Goal: Task Accomplishment & Management: Manage account settings

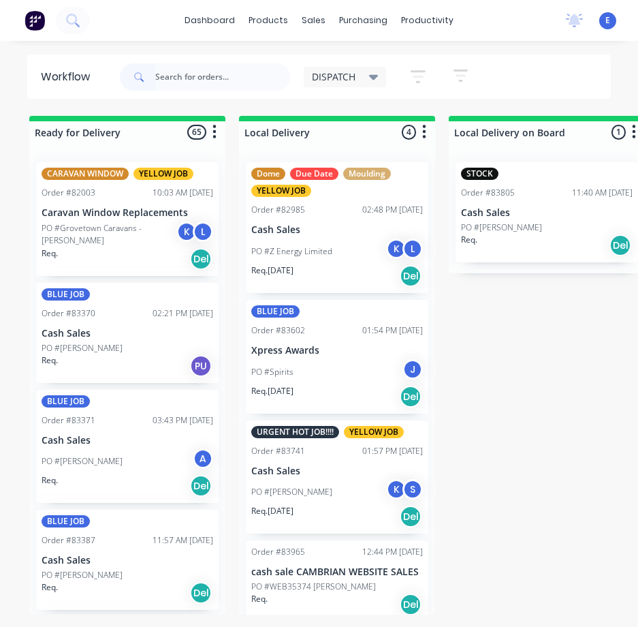
click at [228, 82] on input "text" at bounding box center [222, 76] width 135 height 27
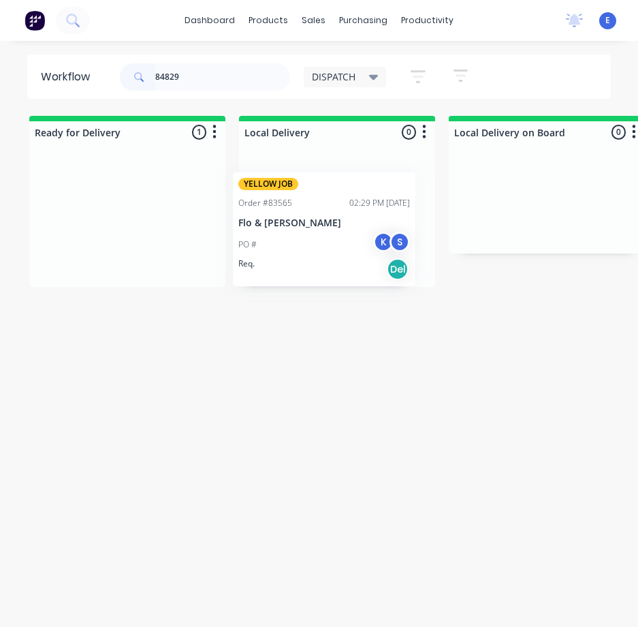
drag, startPoint x: 92, startPoint y: 249, endPoint x: 296, endPoint y: 255, distance: 203.8
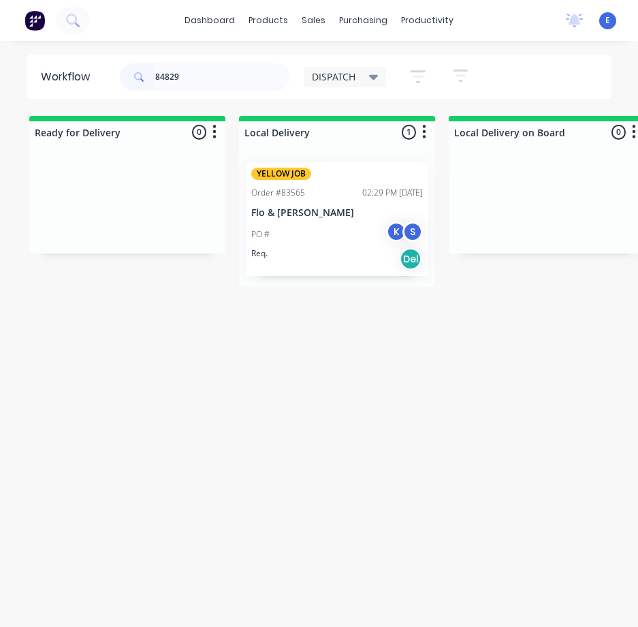
click at [304, 360] on div "Workflow 84829 DISPATCH Save new view None edit DISPATCH (Default) edit CUT SHO…" at bounding box center [319, 341] width 638 height 572
click at [210, 85] on input "84829" at bounding box center [222, 76] width 135 height 27
click at [210, 84] on input "84829" at bounding box center [222, 76] width 135 height 27
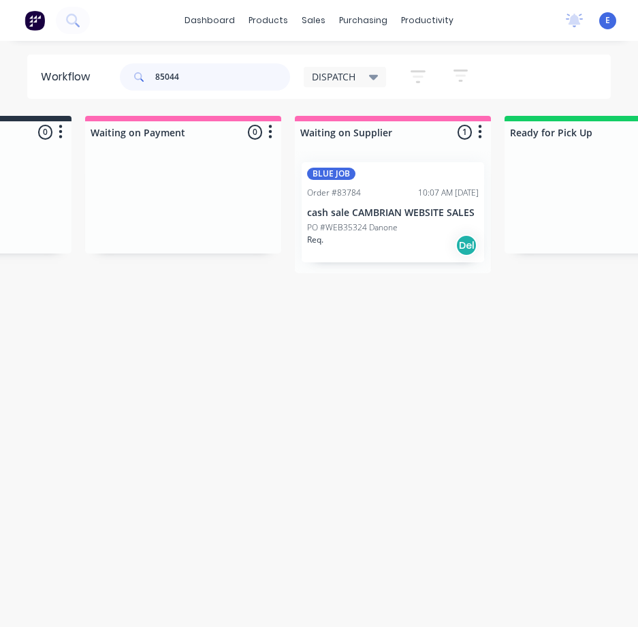
scroll to position [0, 1261]
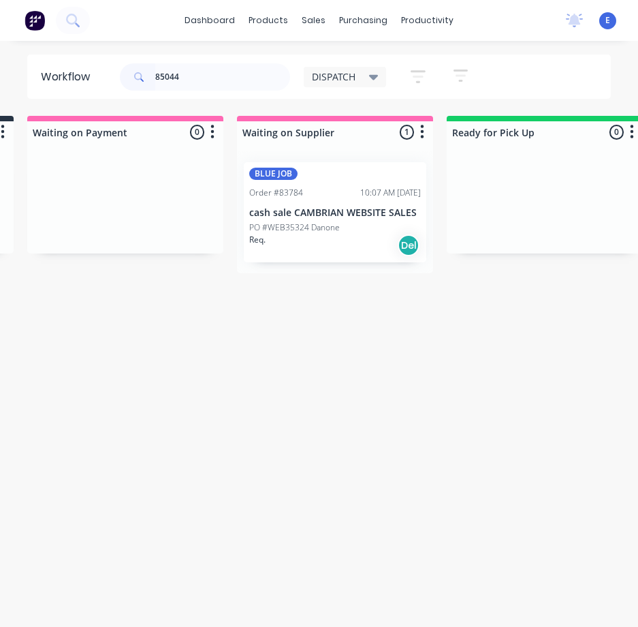
click at [346, 253] on div "Req. Del" at bounding box center [335, 245] width 172 height 23
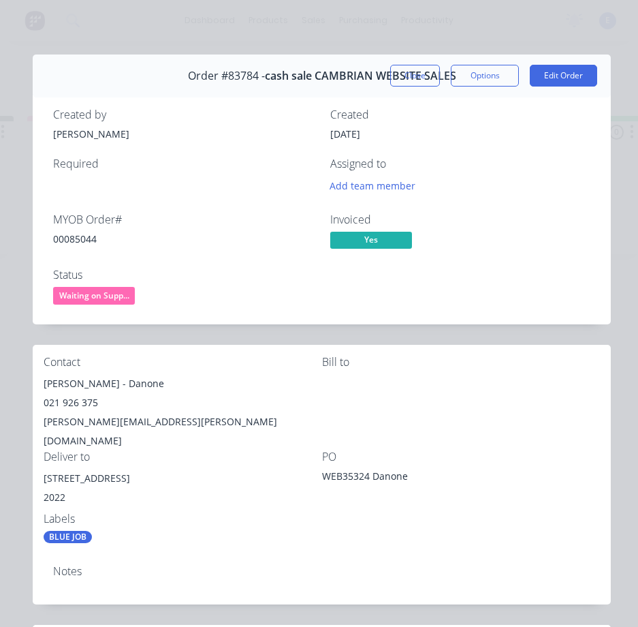
click at [69, 236] on div "00085044" at bounding box center [183, 239] width 261 height 14
click at [70, 236] on div "00085044" at bounding box center [183, 239] width 261 height 14
copy div "00085044"
drag, startPoint x: 110, startPoint y: 385, endPoint x: 35, endPoint y: 386, distance: 74.9
click at [35, 386] on div "Contact [PERSON_NAME] - Danone 021 926 375 [EMAIL_ADDRESS][PERSON_NAME][DOMAIN_…" at bounding box center [322, 450] width 578 height 210
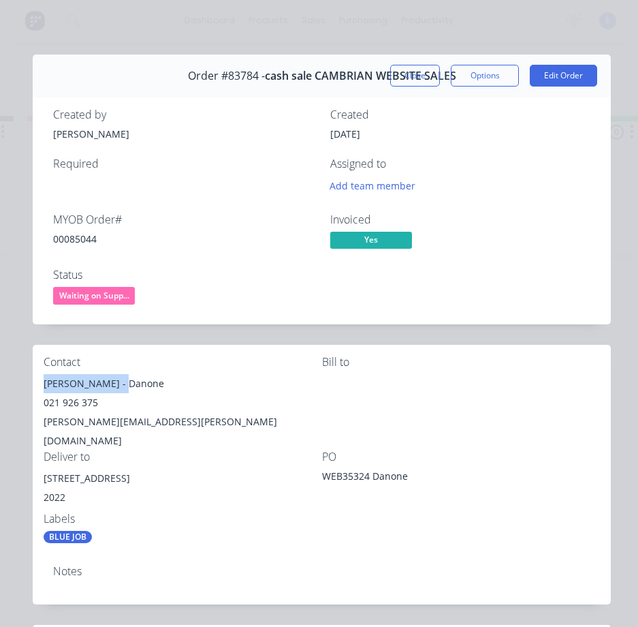
copy div "[PERSON_NAME]"
drag, startPoint x: 119, startPoint y: 385, endPoint x: 157, endPoint y: 392, distance: 38.1
click at [157, 392] on div "[PERSON_NAME] - Danone" at bounding box center [183, 383] width 279 height 19
copy div "Danone"
click at [74, 405] on div "021 926 375" at bounding box center [183, 402] width 279 height 19
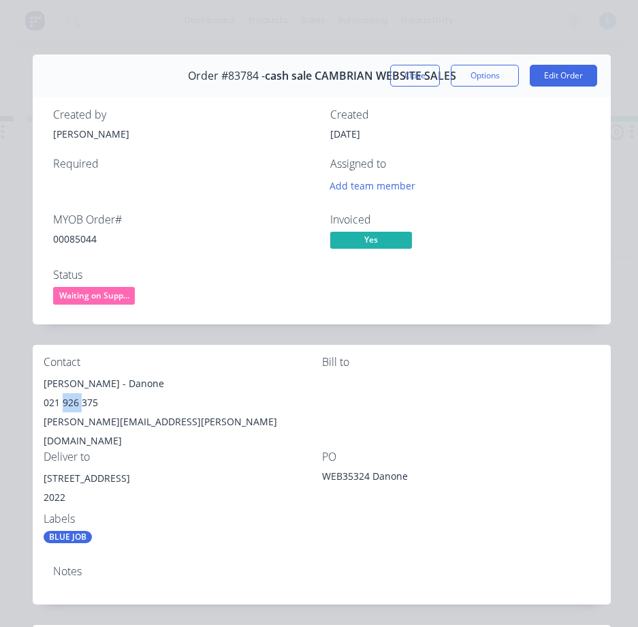
click at [74, 405] on div "021 926 375" at bounding box center [183, 402] width 279 height 19
copy div "021 926 375"
click at [130, 419] on div "[PERSON_NAME][EMAIL_ADDRESS][PERSON_NAME][DOMAIN_NAME]" at bounding box center [183, 431] width 279 height 38
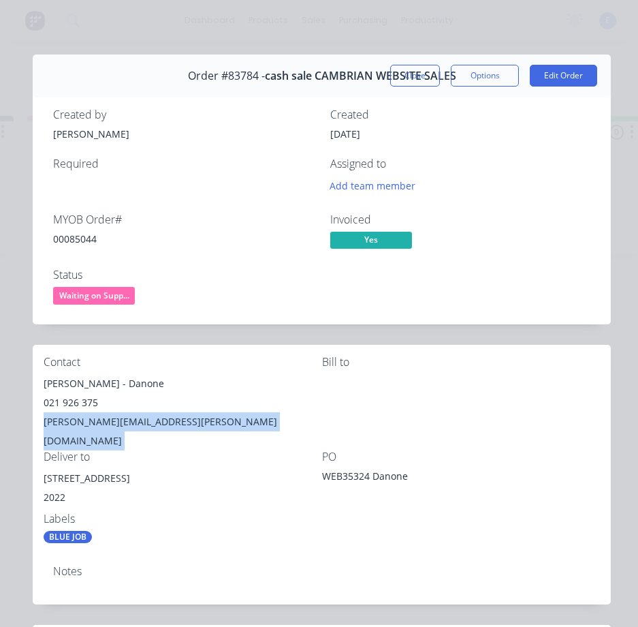
click at [130, 419] on div "[PERSON_NAME][EMAIL_ADDRESS][PERSON_NAME][DOMAIN_NAME]" at bounding box center [183, 431] width 279 height 38
copy div "[PERSON_NAME][EMAIL_ADDRESS][PERSON_NAME][DOMAIN_NAME]"
drag, startPoint x: 125, startPoint y: 461, endPoint x: 40, endPoint y: 454, distance: 85.5
click at [40, 454] on div "Contact [PERSON_NAME] - Danone 021 926 375 [EMAIL_ADDRESS][PERSON_NAME][DOMAIN_…" at bounding box center [322, 450] width 578 height 210
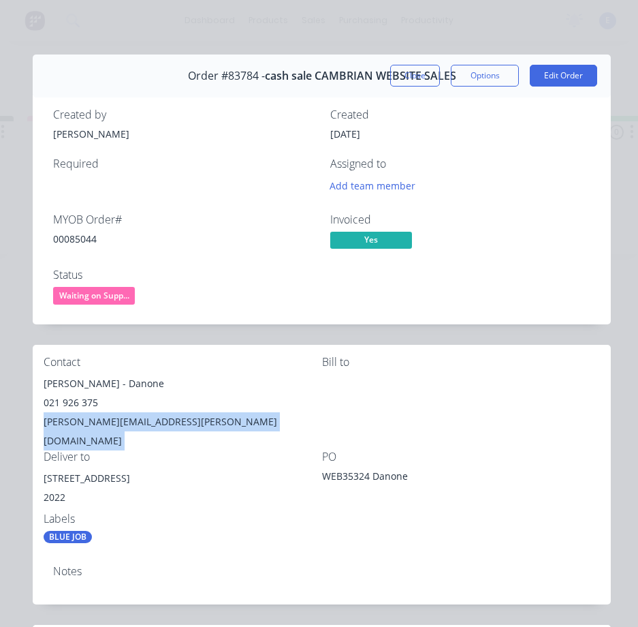
copy div "[STREET_ADDRESS]"
click at [89, 288] on span "Waiting on Supp..." at bounding box center [94, 295] width 82 height 17
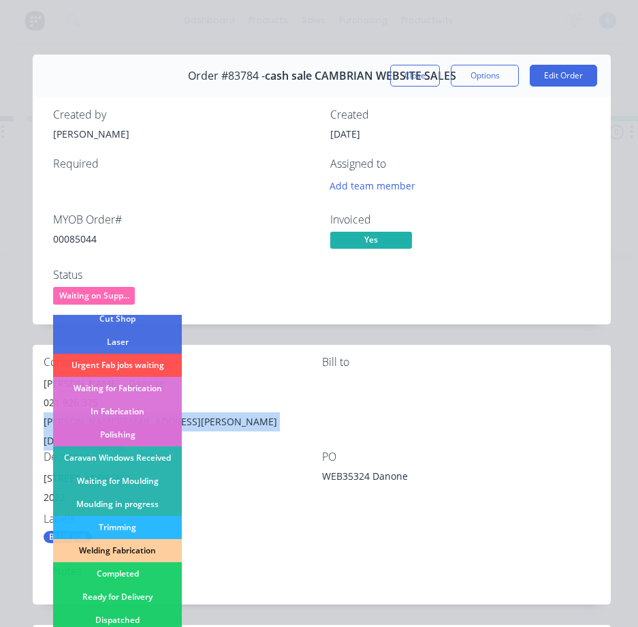
scroll to position [136, 0]
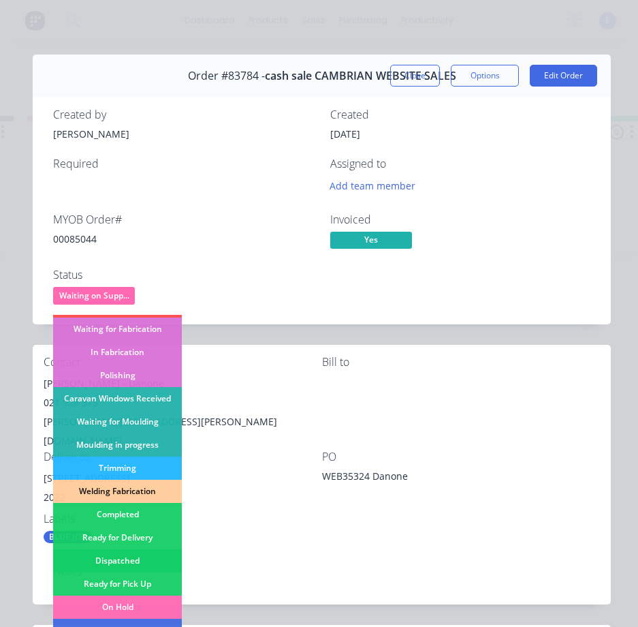
click at [156, 552] on div "Dispatched" at bounding box center [117, 560] width 129 height 23
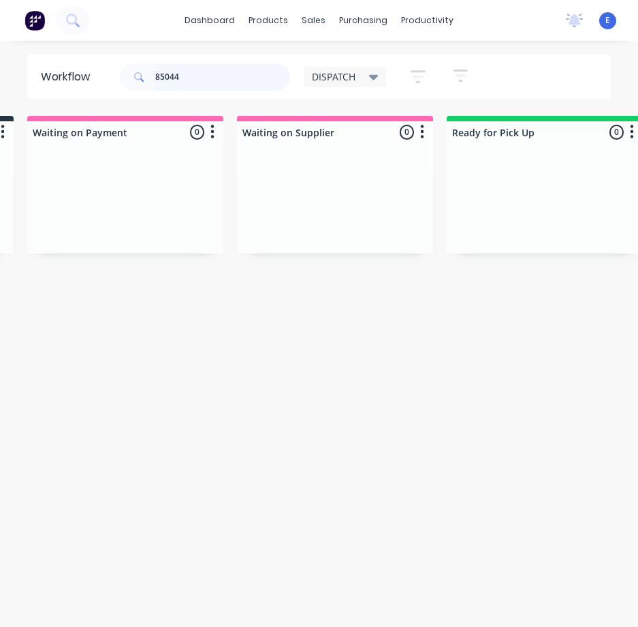
click at [190, 76] on input "85044" at bounding box center [222, 76] width 135 height 27
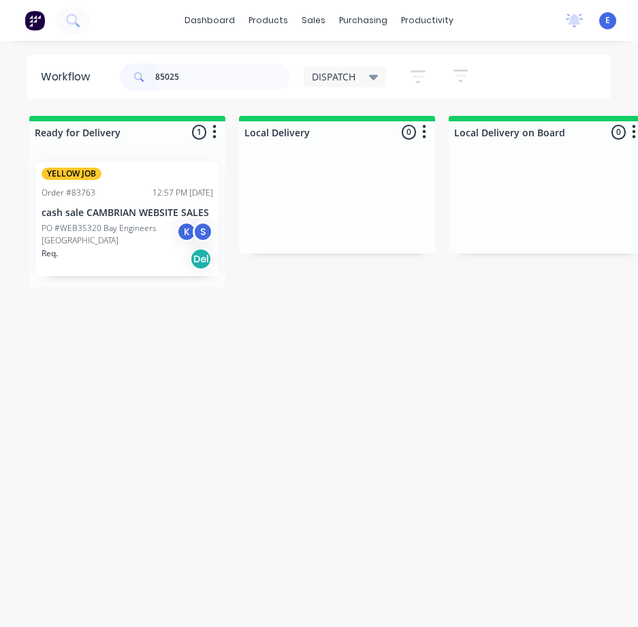
click at [142, 264] on div "Req. Del" at bounding box center [128, 258] width 172 height 23
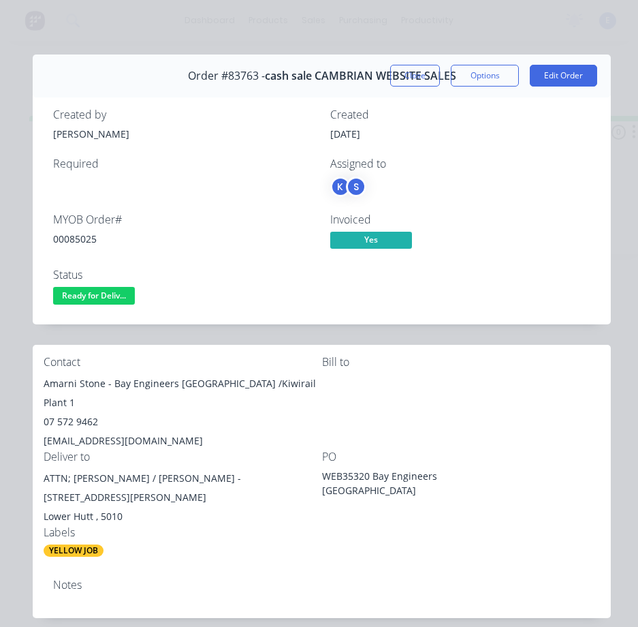
click at [70, 238] on div "00085025" at bounding box center [183, 239] width 261 height 14
copy div "00085025"
drag, startPoint x: 105, startPoint y: 380, endPoint x: 59, endPoint y: 386, distance: 46.1
click at [42, 384] on div "Contact [PERSON_NAME] - Bay Engineers [GEOGRAPHIC_DATA] /Kiwirail Plant 1 07 57…" at bounding box center [322, 456] width 578 height 223
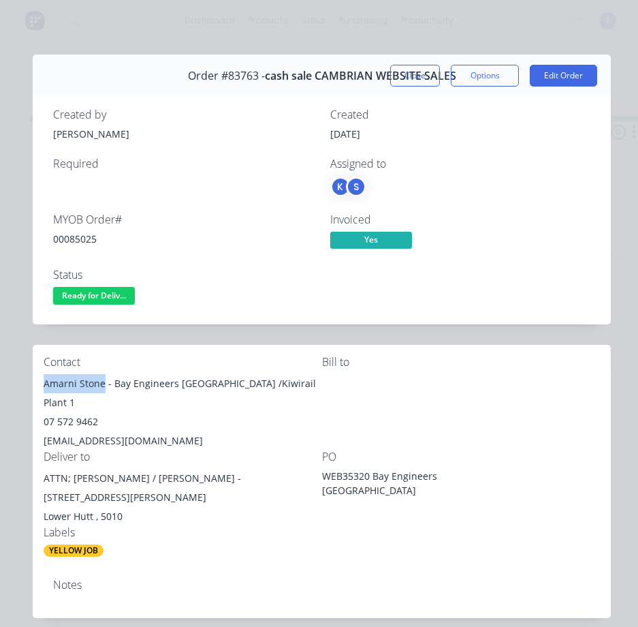
copy div "[PERSON_NAME]"
drag, startPoint x: 112, startPoint y: 384, endPoint x: 223, endPoint y: 387, distance: 110.4
click at [223, 387] on div "Amarni Stone - Bay Engineers [GEOGRAPHIC_DATA] /Kiwirail Plant 1" at bounding box center [183, 393] width 279 height 38
copy div "Bay Engineers [GEOGRAPHIC_DATA]"
drag, startPoint x: 249, startPoint y: 433, endPoint x: 240, endPoint y: 385, distance: 49.2
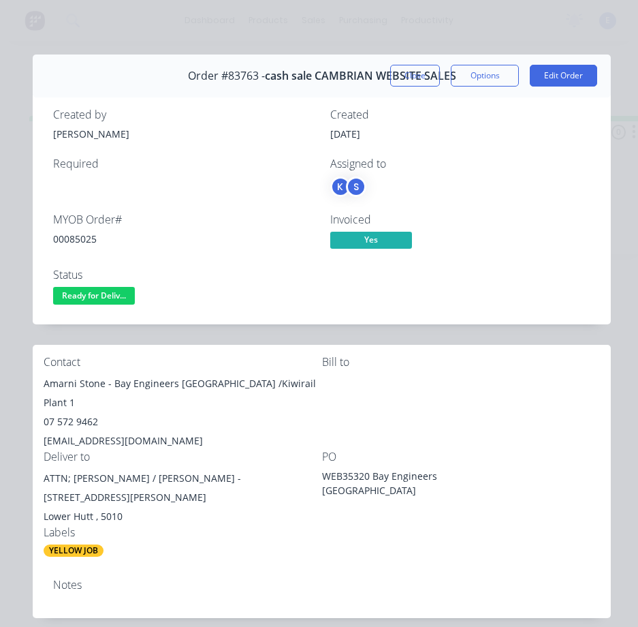
click at [249, 450] on div "Deliver to" at bounding box center [183, 456] width 279 height 13
drag, startPoint x: 230, startPoint y: 386, endPoint x: 300, endPoint y: 392, distance: 70.4
click at [300, 392] on div "Amarni Stone - Bay Engineers [GEOGRAPHIC_DATA] /Kiwirail Plant 1" at bounding box center [183, 393] width 279 height 38
click at [69, 412] on div "07 572 9462" at bounding box center [183, 421] width 279 height 19
click at [70, 412] on div "07 572 9462" at bounding box center [183, 421] width 279 height 19
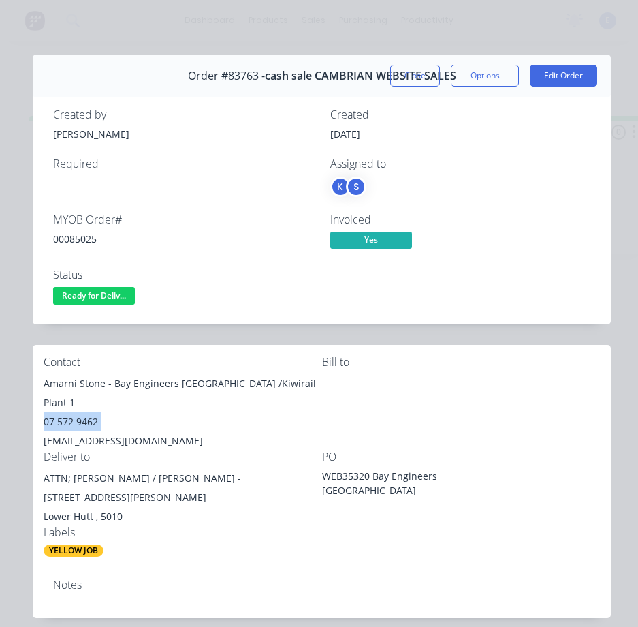
click at [70, 412] on div "07 572 9462" at bounding box center [183, 421] width 279 height 19
click at [160, 431] on div "[EMAIL_ADDRESS][DOMAIN_NAME]" at bounding box center [183, 440] width 279 height 19
drag, startPoint x: 187, startPoint y: 460, endPoint x: 72, endPoint y: 460, distance: 115.1
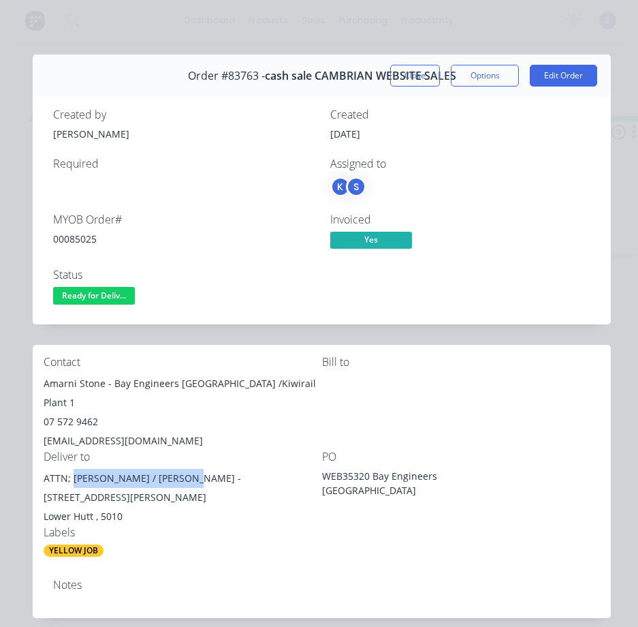
click at [72, 469] on div "ATTN; [PERSON_NAME] / [PERSON_NAME] - [STREET_ADDRESS][PERSON_NAME]" at bounding box center [183, 488] width 279 height 38
click at [239, 507] on div "Lower Hutt , 5010" at bounding box center [183, 516] width 279 height 19
drag, startPoint x: 193, startPoint y: 462, endPoint x: 275, endPoint y: 465, distance: 82.5
click at [275, 469] on div "ATTN; [PERSON_NAME] / [PERSON_NAME] - [STREET_ADDRESS][PERSON_NAME]" at bounding box center [183, 488] width 279 height 38
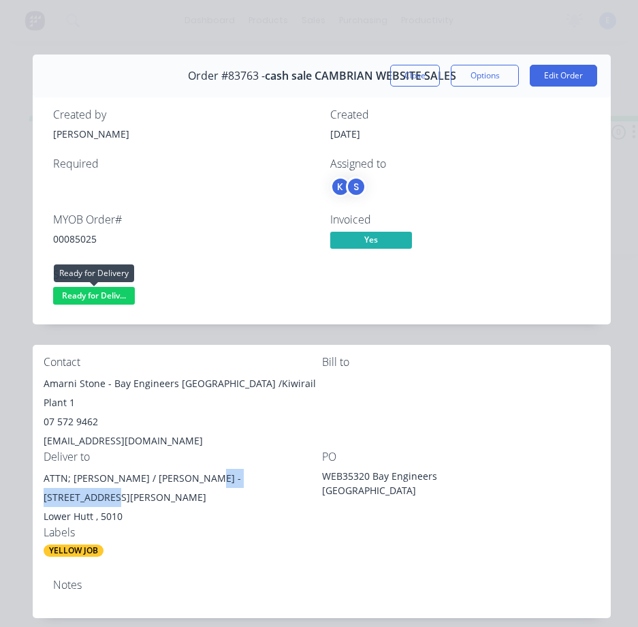
click at [121, 287] on span "Ready for Deliv..." at bounding box center [94, 295] width 82 height 17
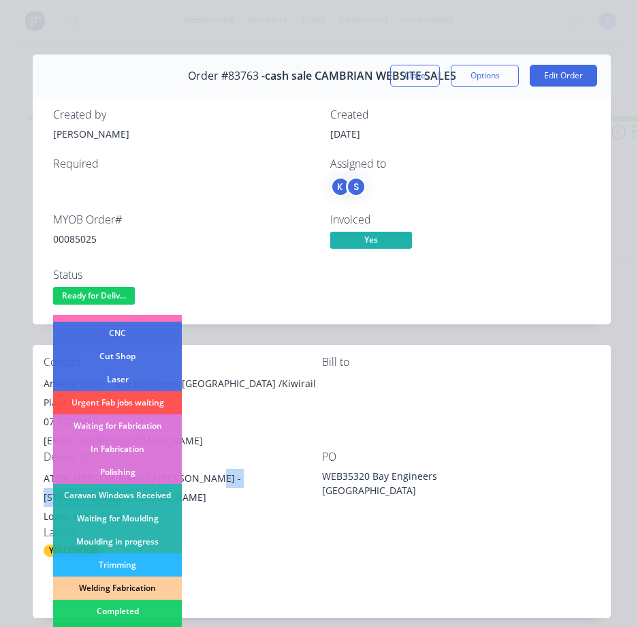
scroll to position [136, 0]
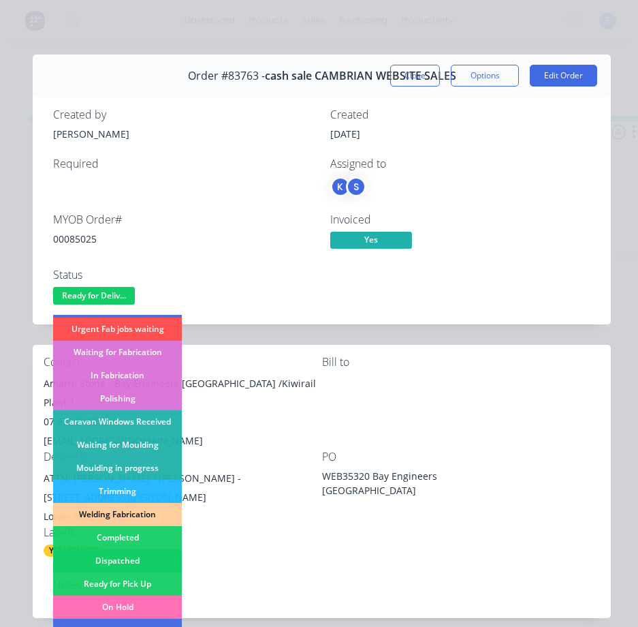
click at [141, 559] on div "Dispatched" at bounding box center [117, 560] width 129 height 23
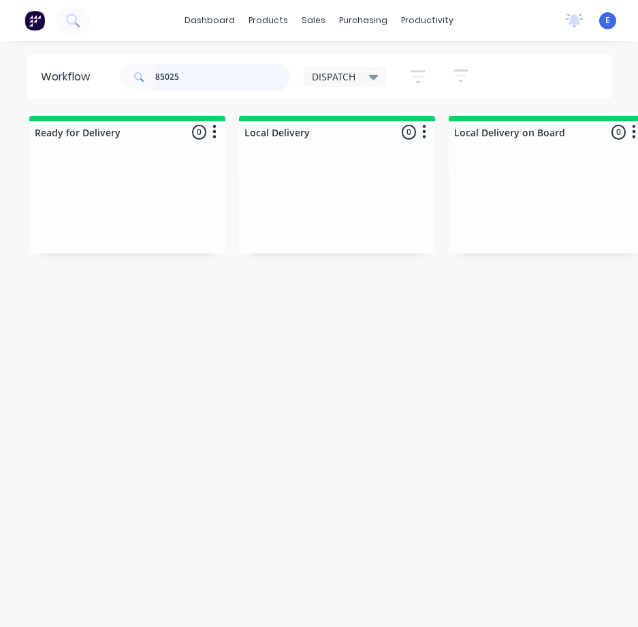
click at [182, 80] on input "85025" at bounding box center [222, 76] width 135 height 27
click at [183, 80] on input "85025" at bounding box center [222, 76] width 135 height 27
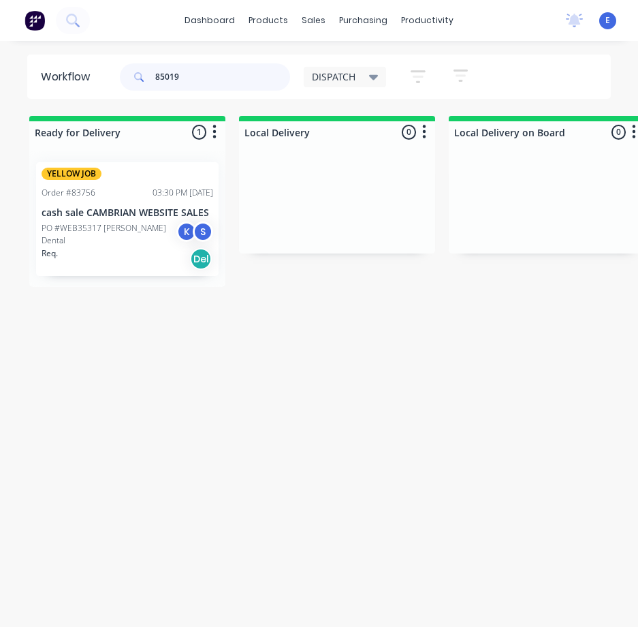
type input "85019"
click at [114, 264] on div "Req. Del" at bounding box center [128, 258] width 172 height 23
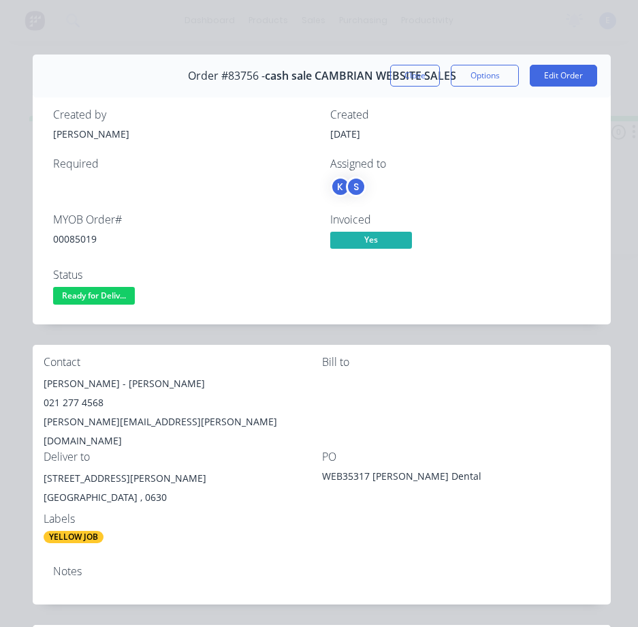
click at [87, 236] on div "00085019" at bounding box center [183, 239] width 261 height 14
drag, startPoint x: 127, startPoint y: 382, endPoint x: 43, endPoint y: 382, distance: 84.5
click at [43, 382] on div "Contact [PERSON_NAME] - [PERSON_NAME] Dental 021 277 4568 [PERSON_NAME][EMAIL_A…" at bounding box center [322, 450] width 578 height 210
drag, startPoint x: 228, startPoint y: 384, endPoint x: 136, endPoint y: 382, distance: 92.0
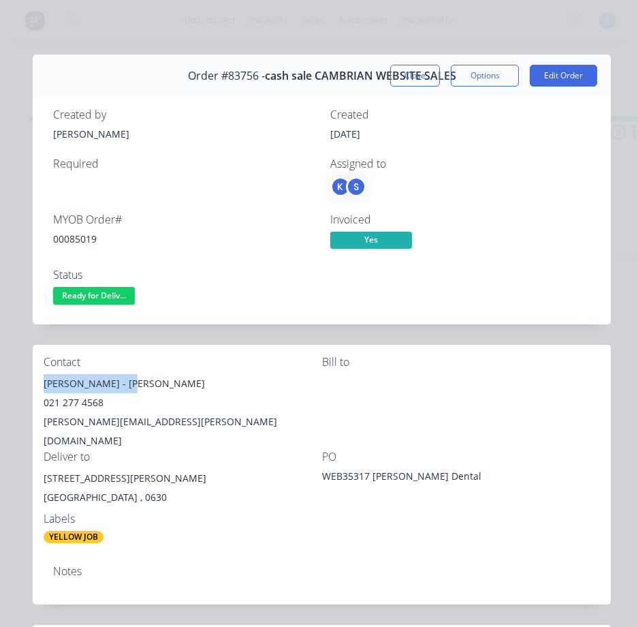
click at [136, 382] on div "[PERSON_NAME] - [PERSON_NAME]" at bounding box center [183, 383] width 279 height 19
click at [83, 399] on div "021 277 4568" at bounding box center [183, 402] width 279 height 19
click at [83, 398] on div "021 277 4568" at bounding box center [183, 402] width 279 height 19
click at [140, 419] on div "[PERSON_NAME][EMAIL_ADDRESS][PERSON_NAME][DOMAIN_NAME]" at bounding box center [183, 431] width 279 height 38
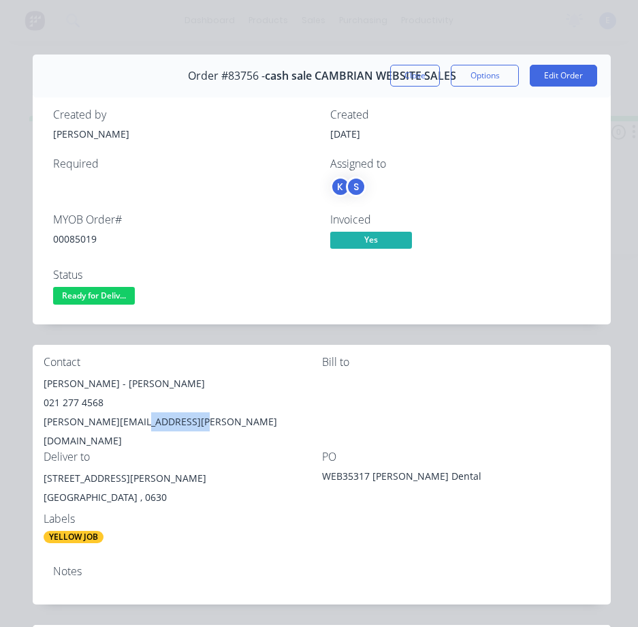
click at [140, 419] on div "[PERSON_NAME][EMAIL_ADDRESS][PERSON_NAME][DOMAIN_NAME]" at bounding box center [183, 431] width 279 height 38
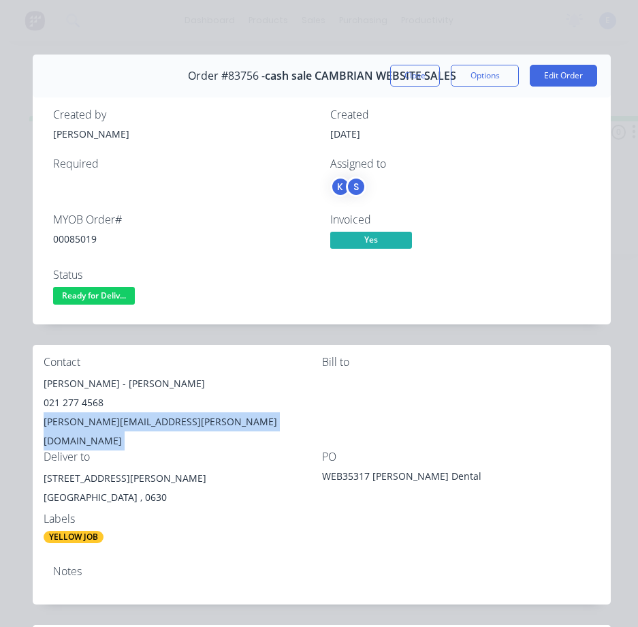
click at [140, 419] on div "[PERSON_NAME][EMAIL_ADDRESS][PERSON_NAME][DOMAIN_NAME]" at bounding box center [183, 431] width 279 height 38
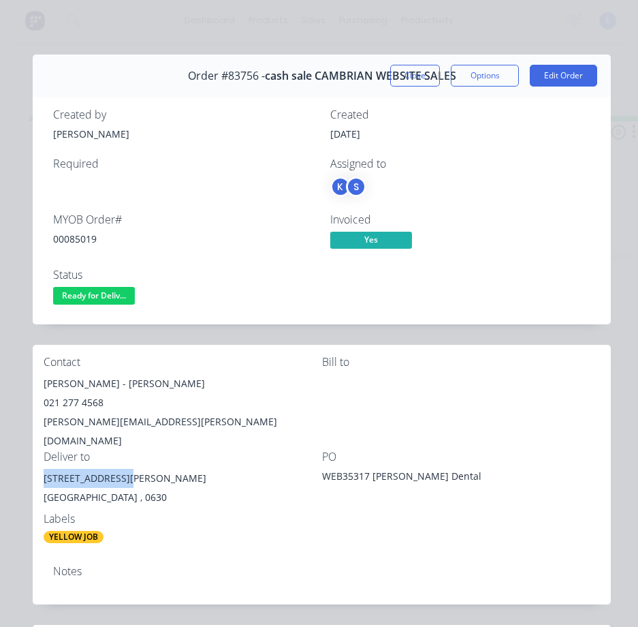
drag, startPoint x: 131, startPoint y: 456, endPoint x: 40, endPoint y: 461, distance: 90.7
click at [40, 461] on div "Contact [PERSON_NAME] - [PERSON_NAME] Dental 021 277 4568 [PERSON_NAME][EMAIL_A…" at bounding box center [322, 450] width 578 height 210
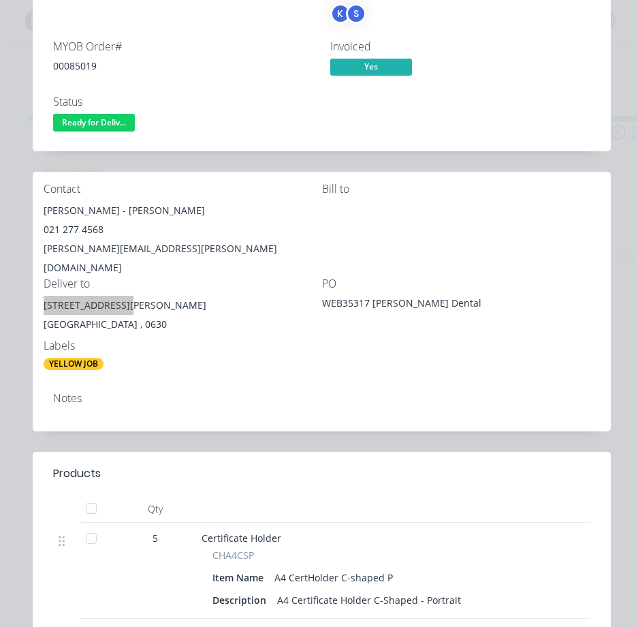
scroll to position [0, 0]
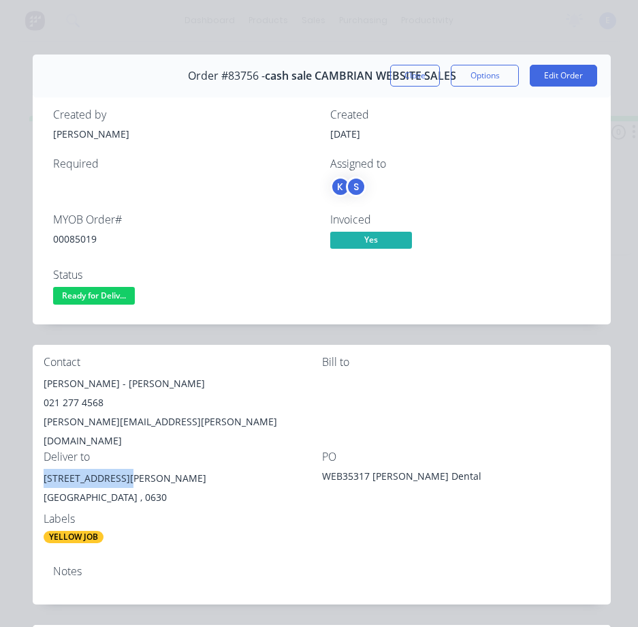
drag, startPoint x: 116, startPoint y: 293, endPoint x: 125, endPoint y: 307, distance: 16.6
click at [116, 293] on span "Ready for Deliv..." at bounding box center [94, 295] width 82 height 17
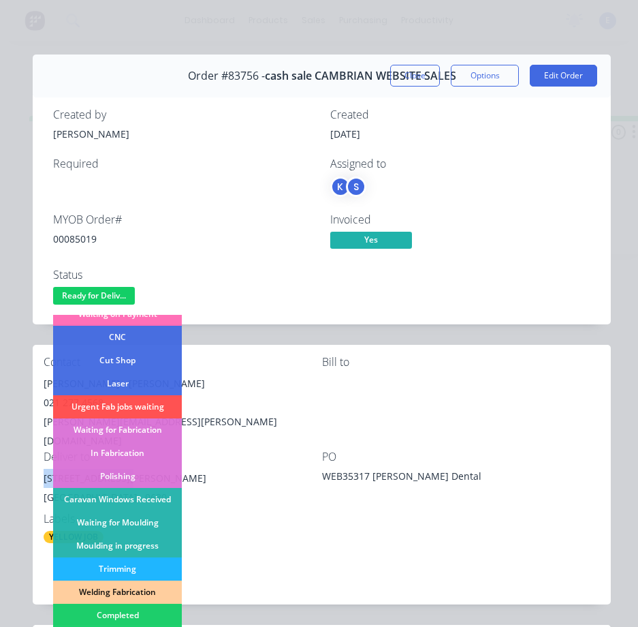
scroll to position [136, 0]
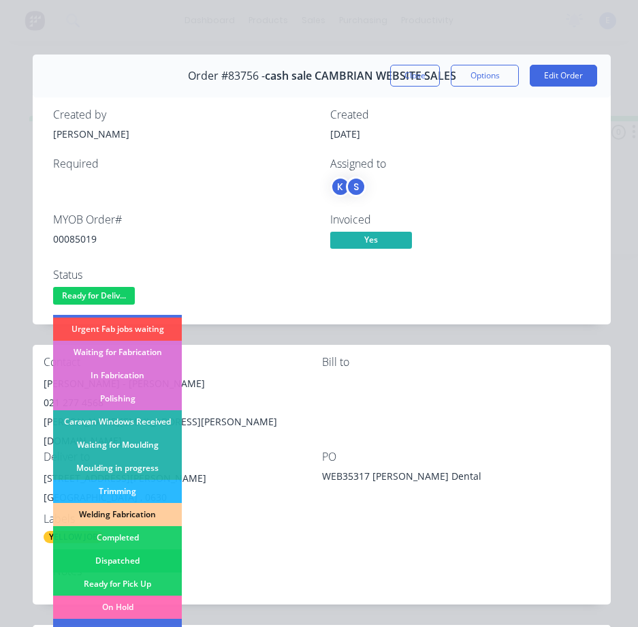
click at [134, 561] on div "Dispatched" at bounding box center [117, 560] width 129 height 23
